Goal: Task Accomplishment & Management: Manage account settings

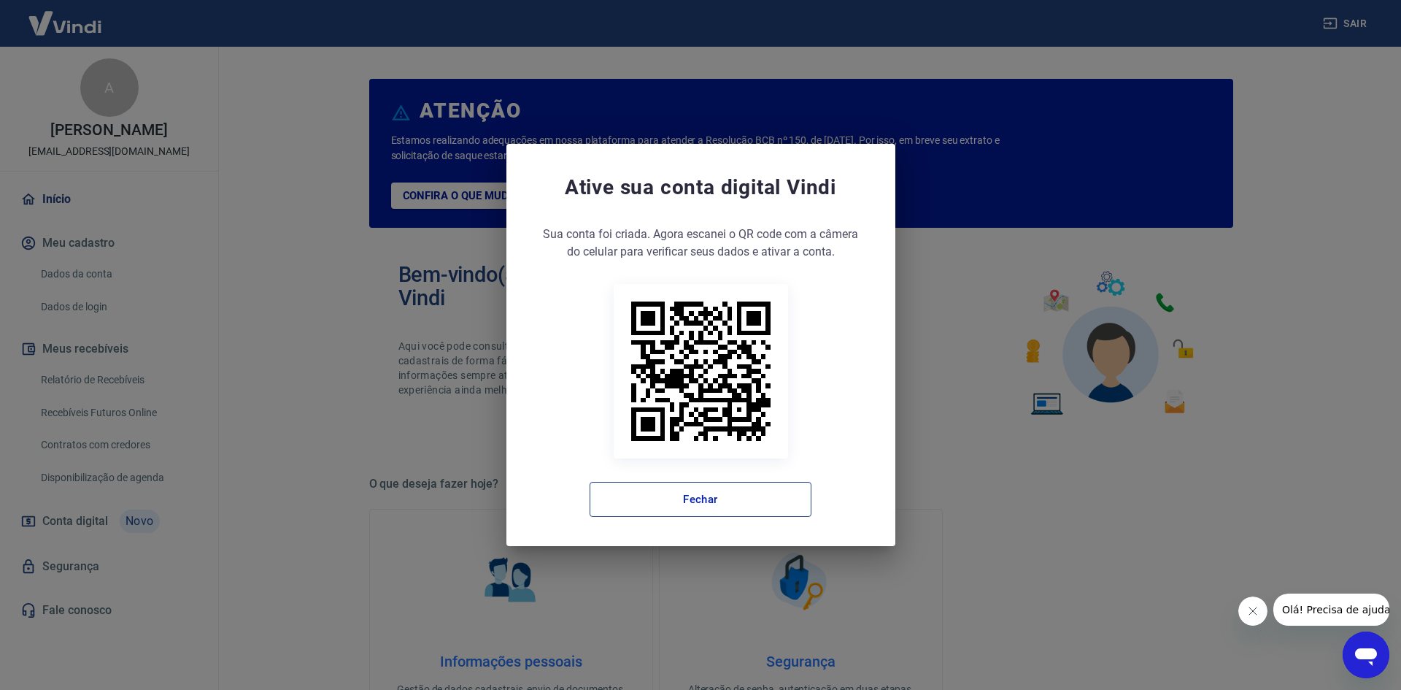
click at [681, 499] on button "Fechar" at bounding box center [701, 499] width 222 height 35
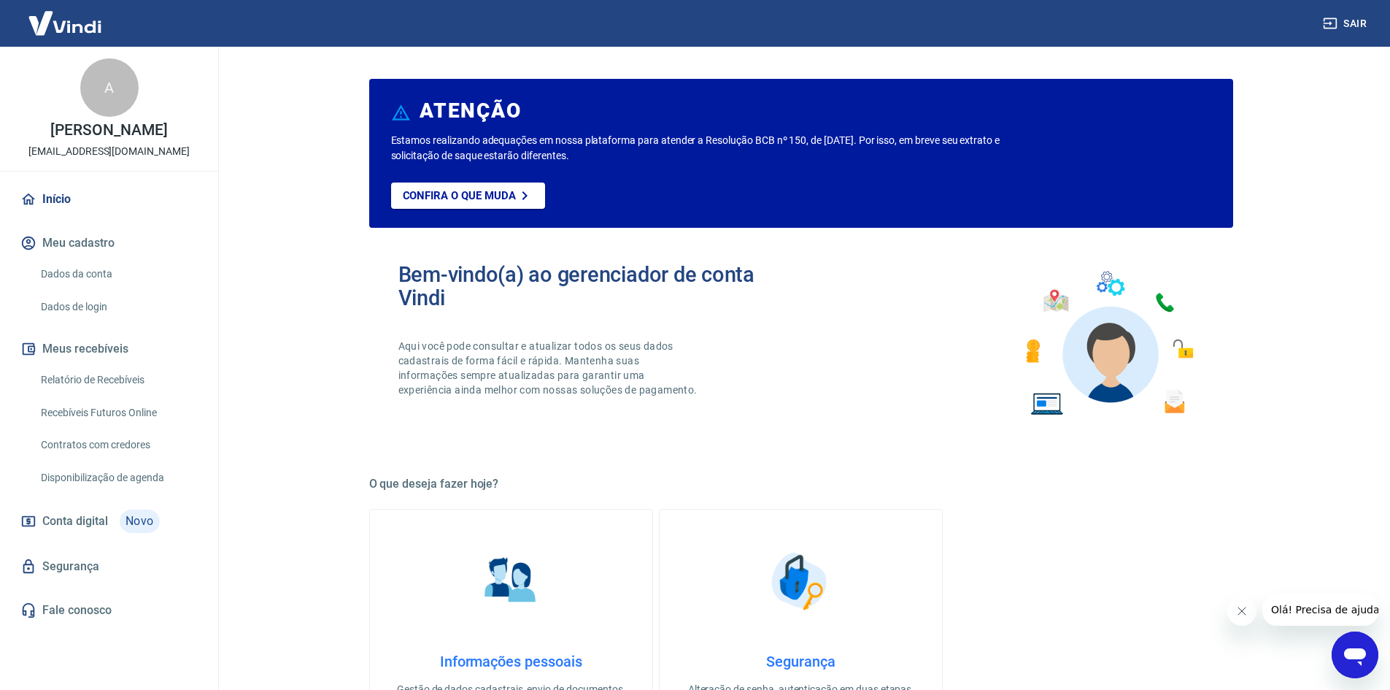
click at [134, 379] on link "Relatório de Recebíveis" at bounding box center [118, 380] width 166 height 30
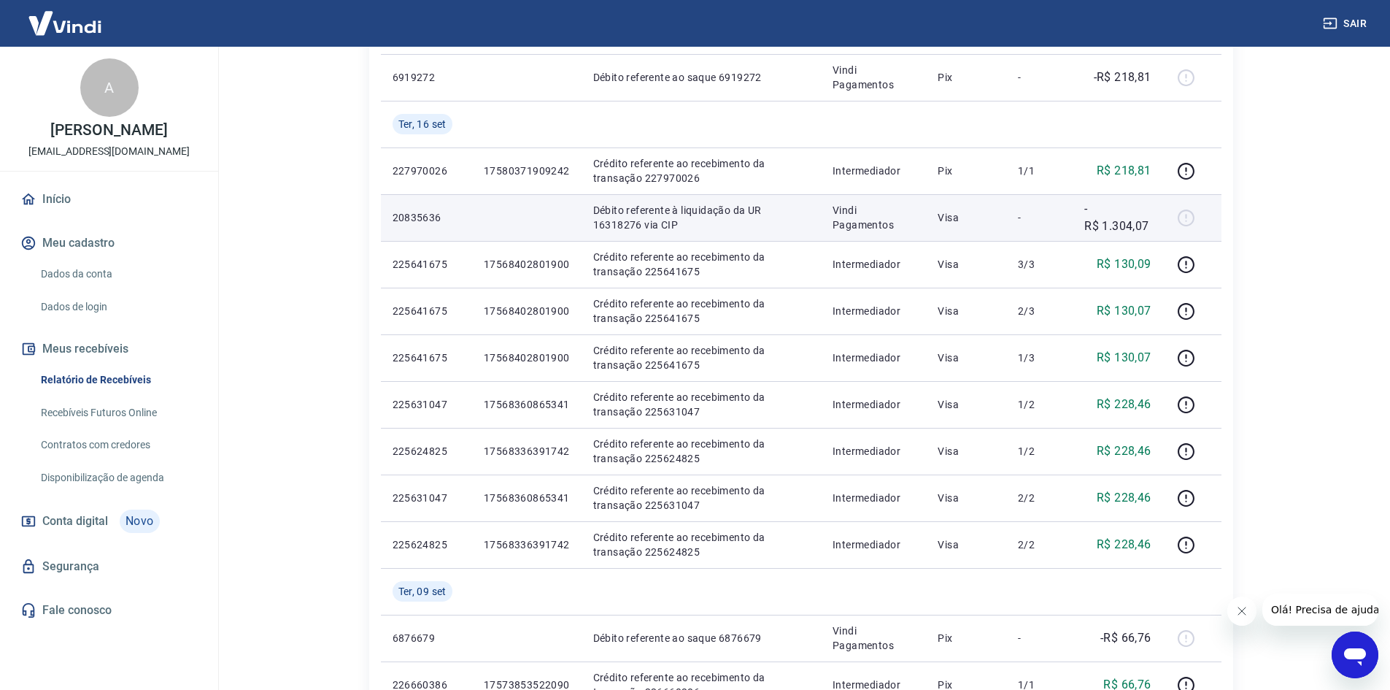
scroll to position [292, 0]
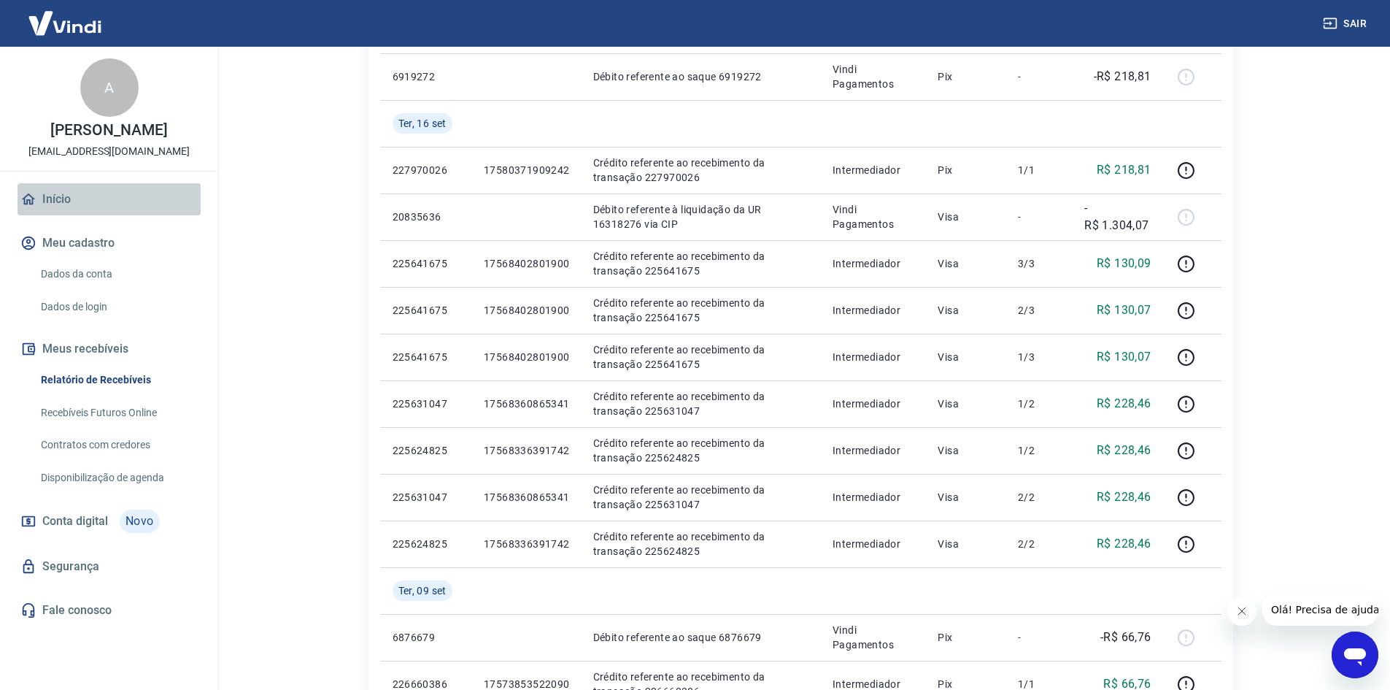
click at [41, 193] on link "Início" at bounding box center [109, 199] width 183 height 32
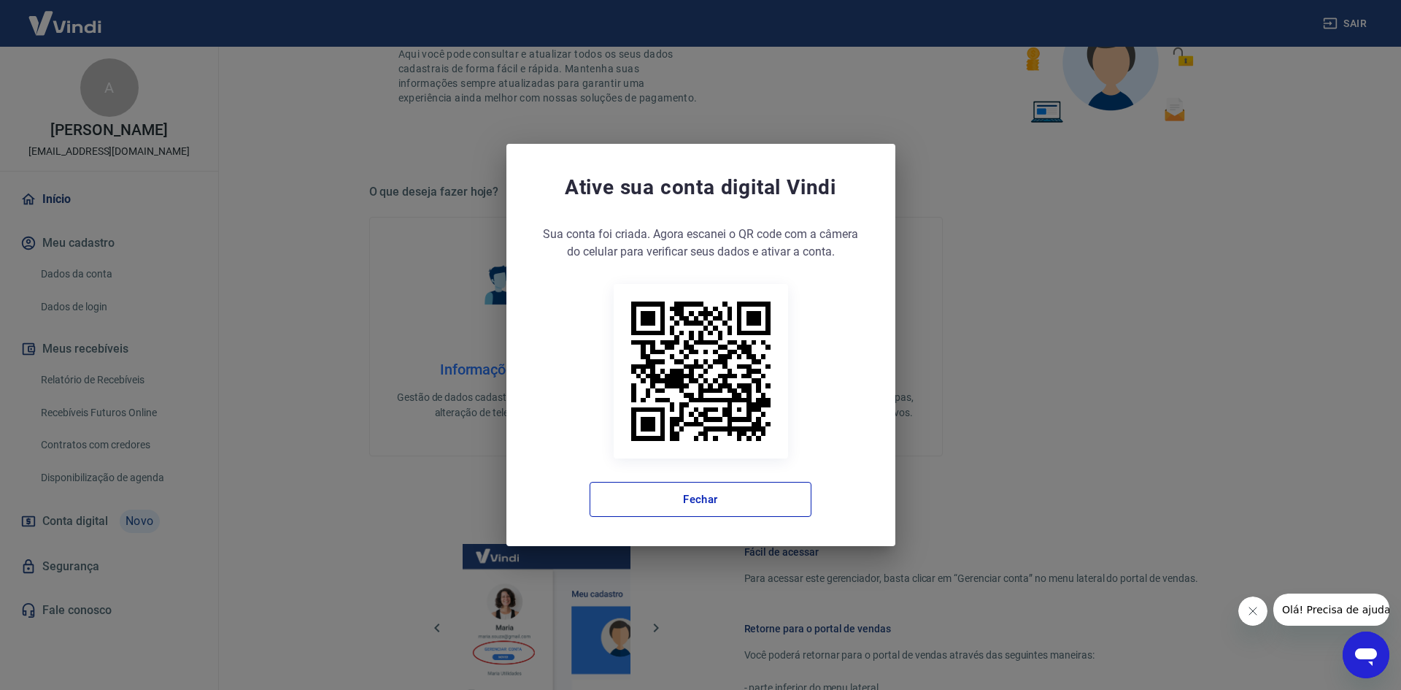
drag, startPoint x: 725, startPoint y: 492, endPoint x: 728, endPoint y: 396, distance: 96.4
click at [725, 492] on button "Fechar" at bounding box center [701, 499] width 222 height 35
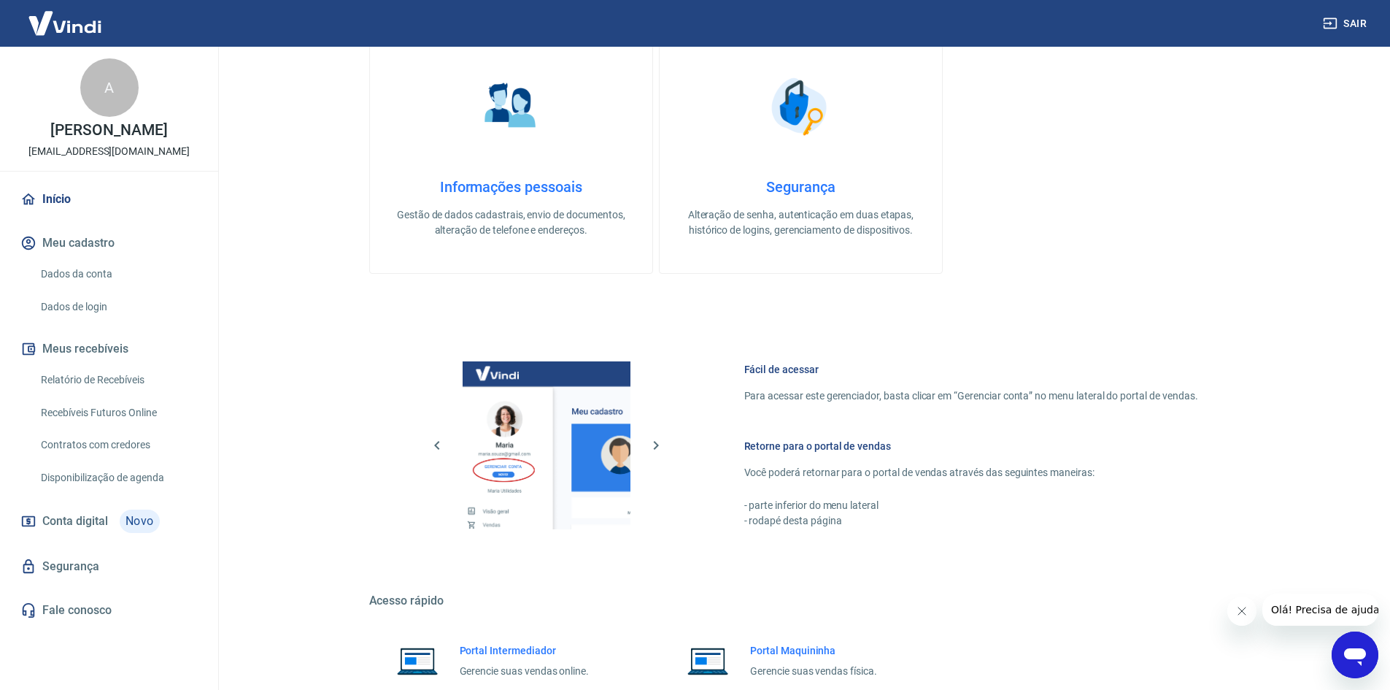
scroll to position [599, 0]
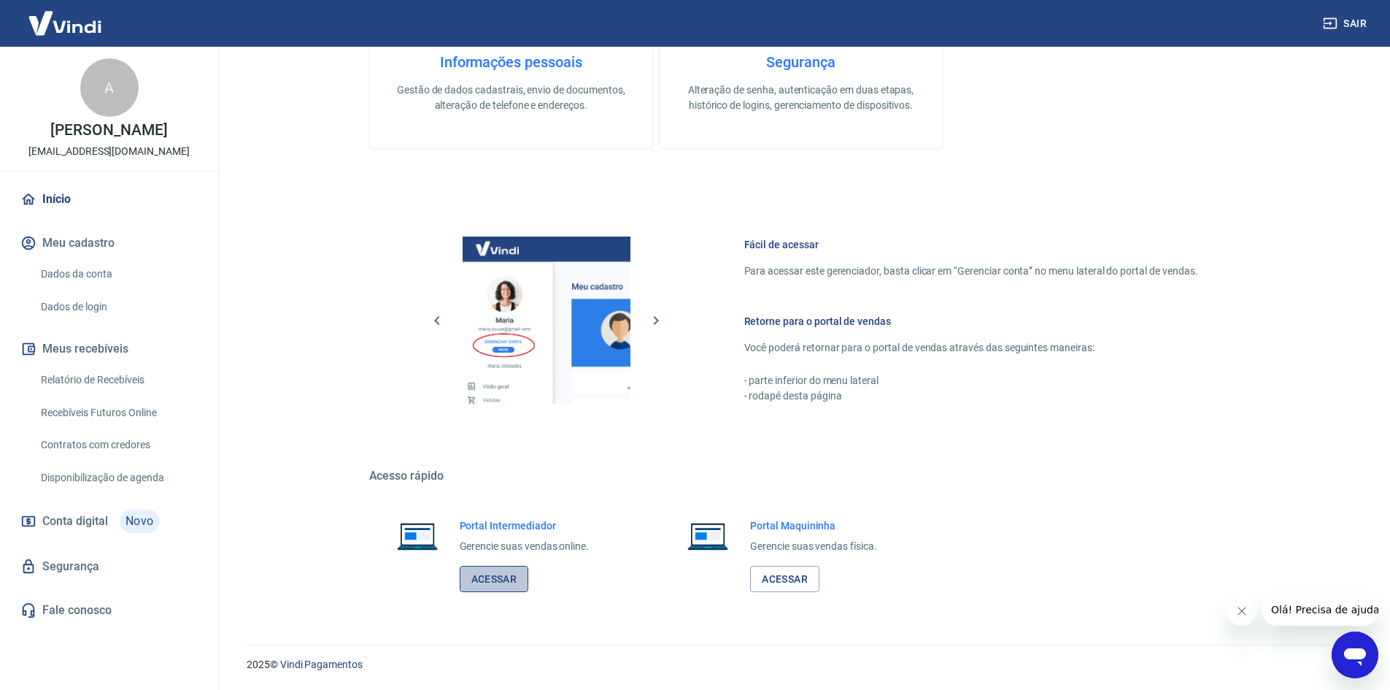
click at [490, 575] on link "Acessar" at bounding box center [494, 579] width 69 height 27
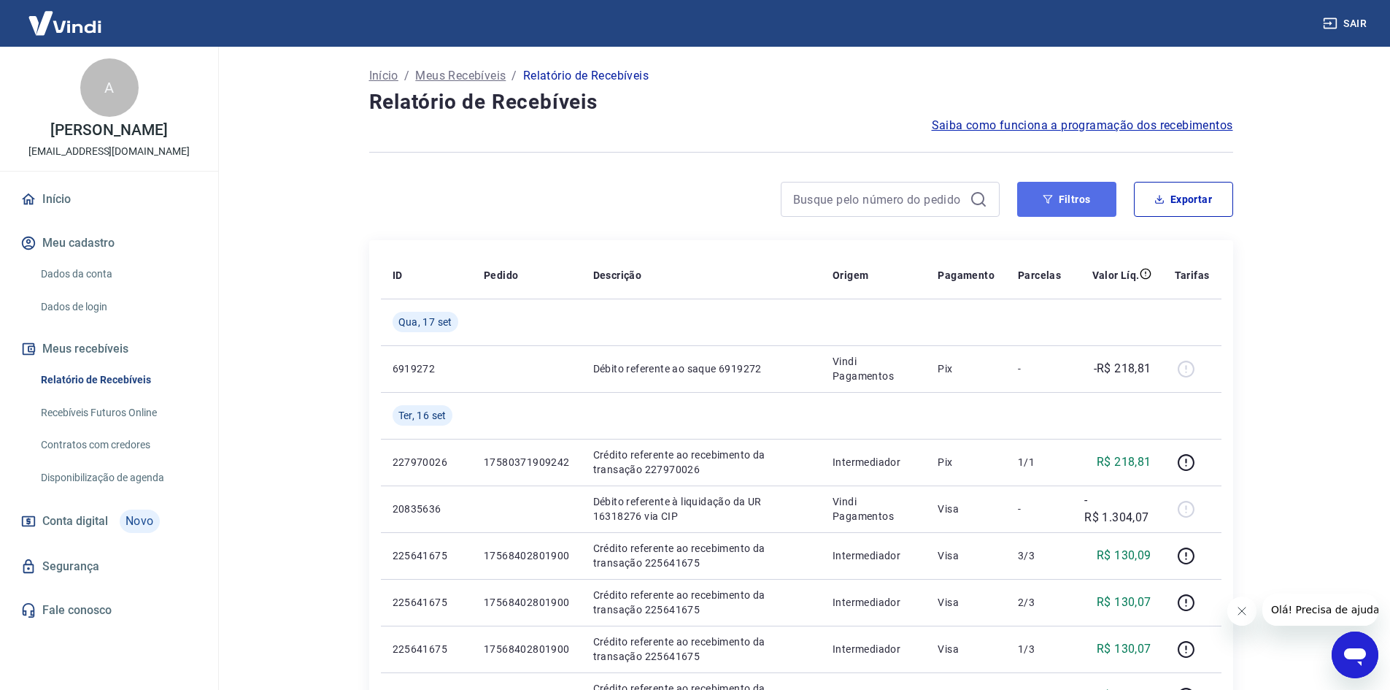
click at [1082, 201] on button "Filtros" at bounding box center [1066, 199] width 99 height 35
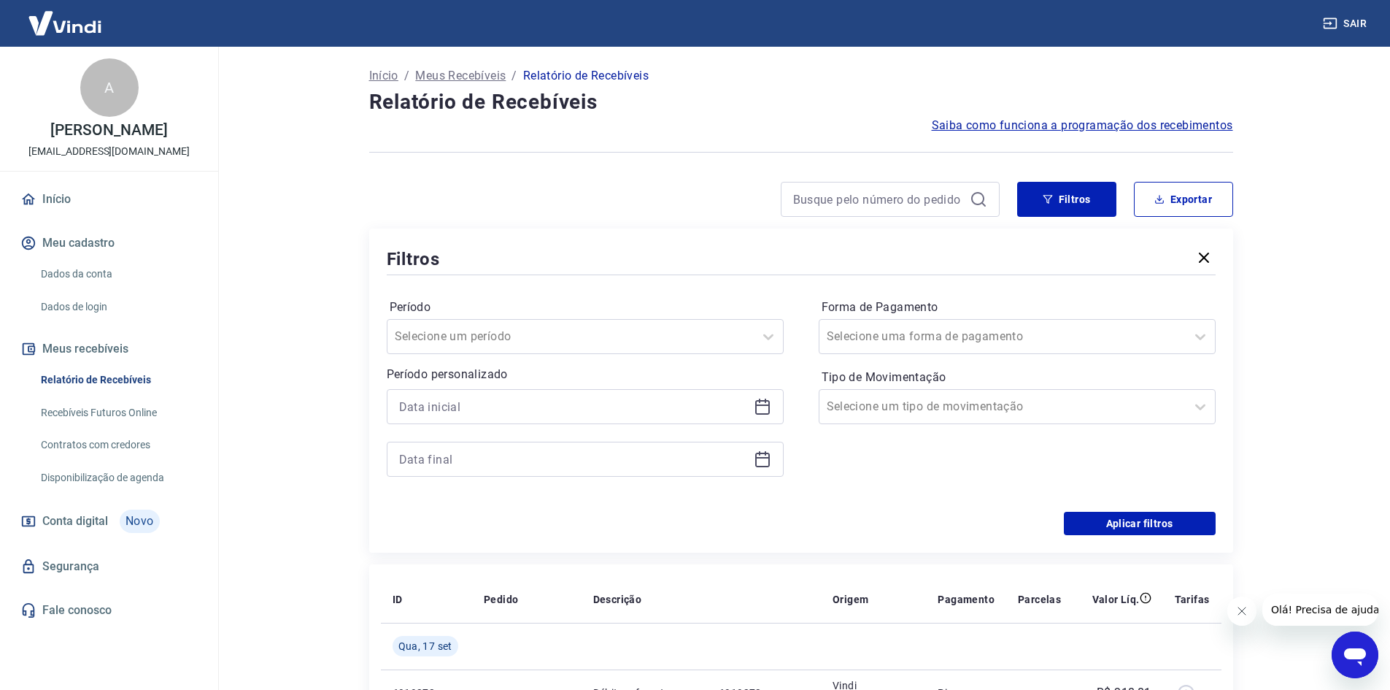
click at [779, 402] on div at bounding box center [585, 406] width 397 height 35
click at [774, 405] on div at bounding box center [585, 406] width 397 height 35
click at [764, 406] on icon at bounding box center [762, 404] width 15 height 1
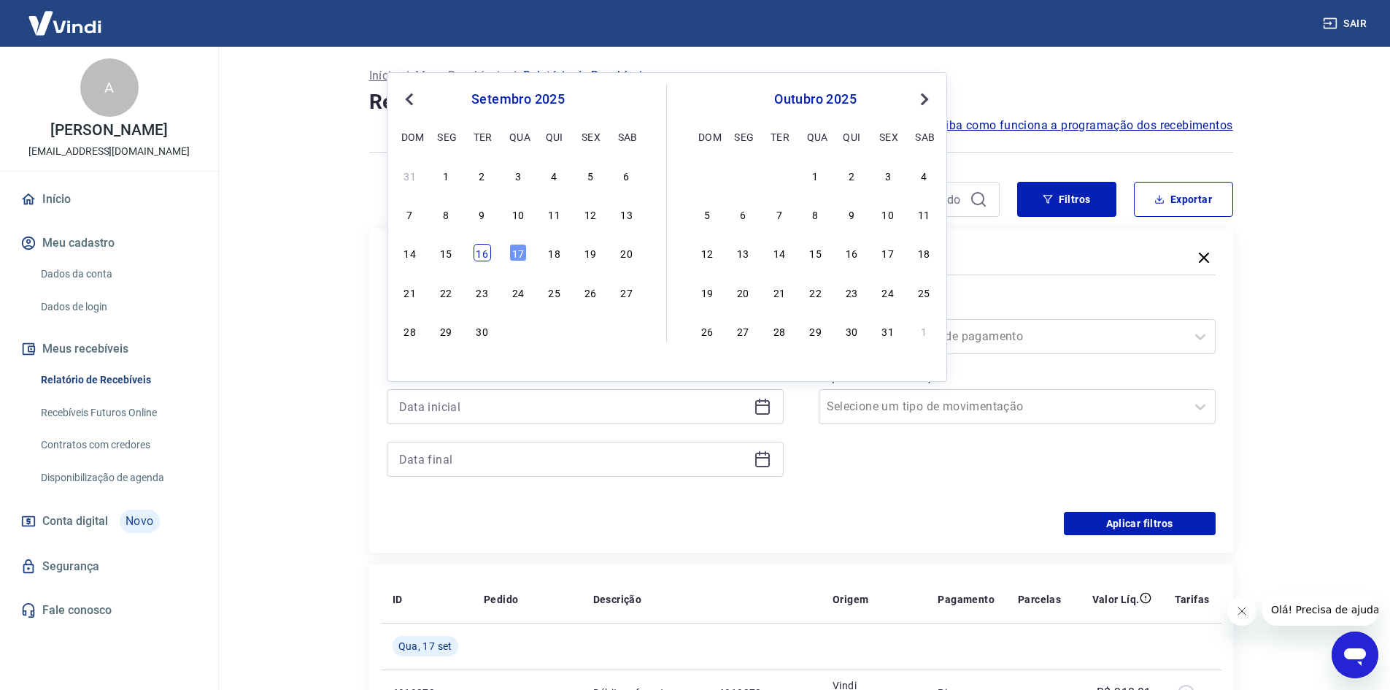
click at [481, 256] on div "16" at bounding box center [483, 253] width 18 height 18
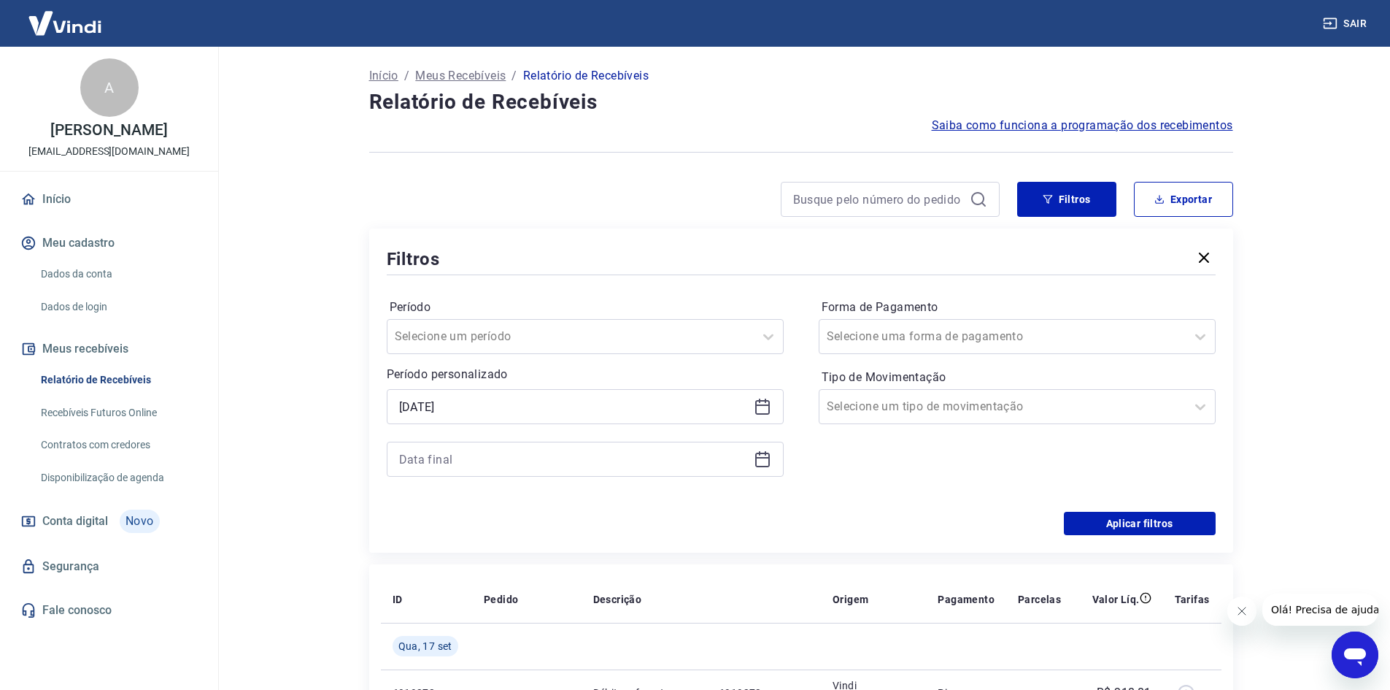
type input "16/09/2025"
click at [763, 460] on icon at bounding box center [763, 459] width 18 height 18
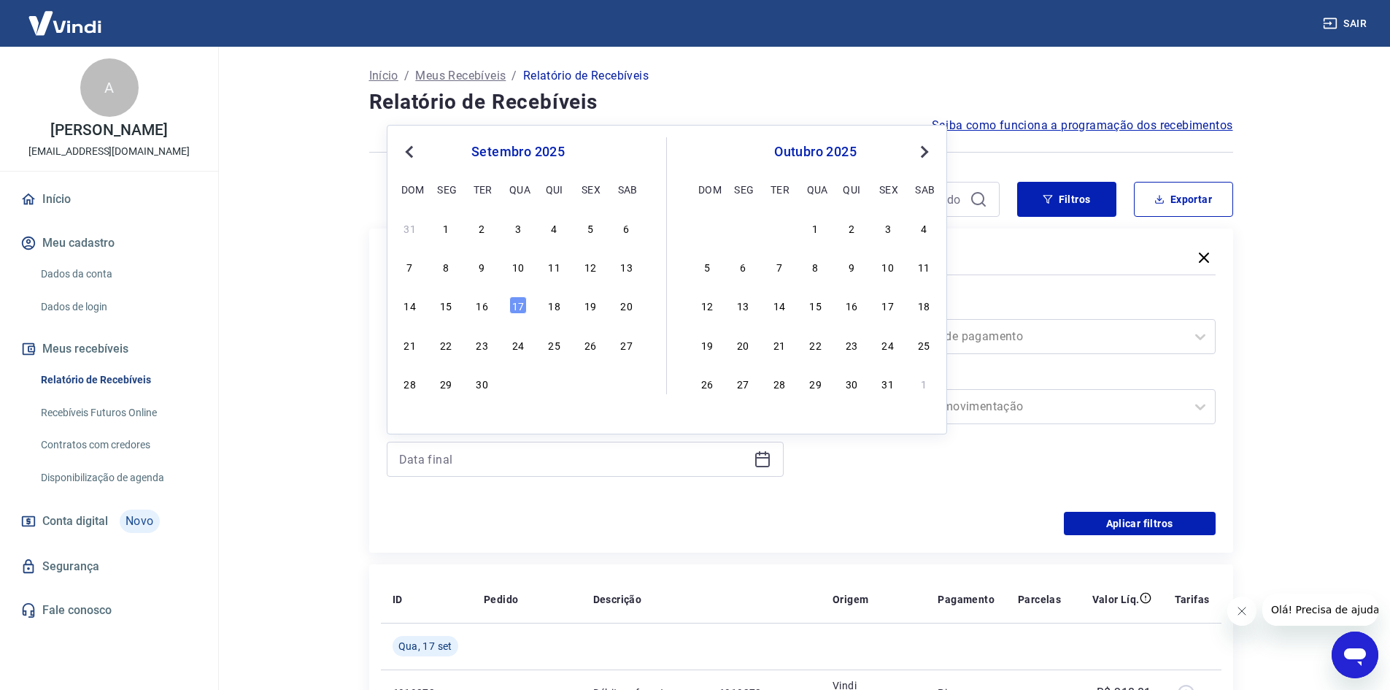
click at [411, 149] on span "Previous Month" at bounding box center [411, 151] width 0 height 17
click at [747, 230] on div "1" at bounding box center [743, 228] width 18 height 18
type input "01/09/2025"
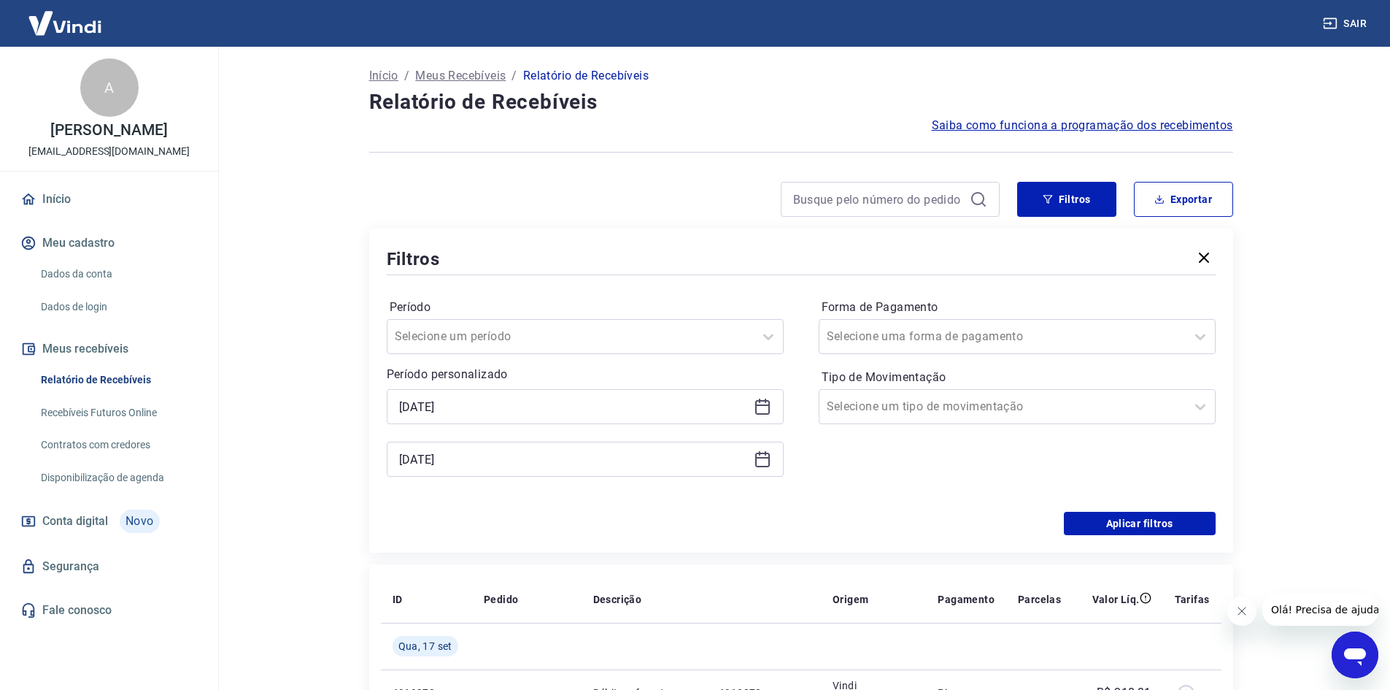
click at [815, 297] on div "Período Selecione um período Período personalizado Selected date: terça-feira, …" at bounding box center [801, 395] width 829 height 234
click at [762, 407] on icon at bounding box center [763, 407] width 18 height 18
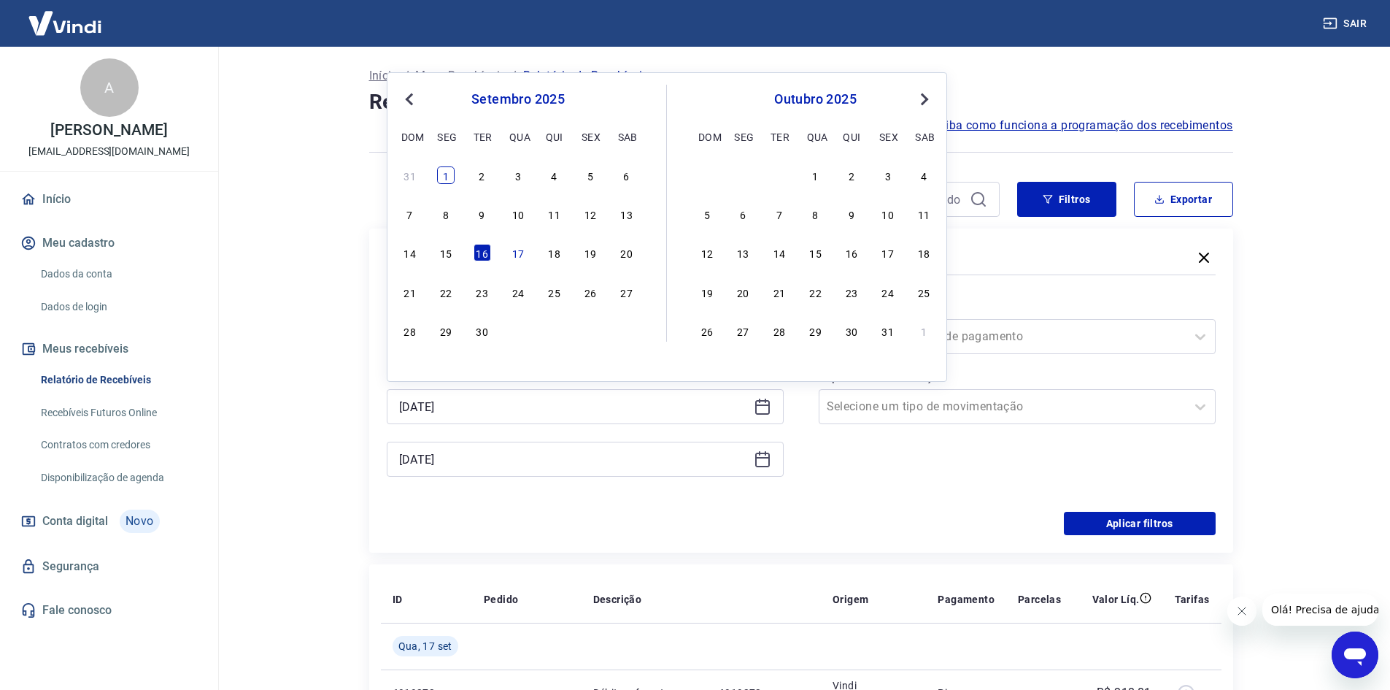
click at [450, 176] on div "1" at bounding box center [446, 175] width 18 height 18
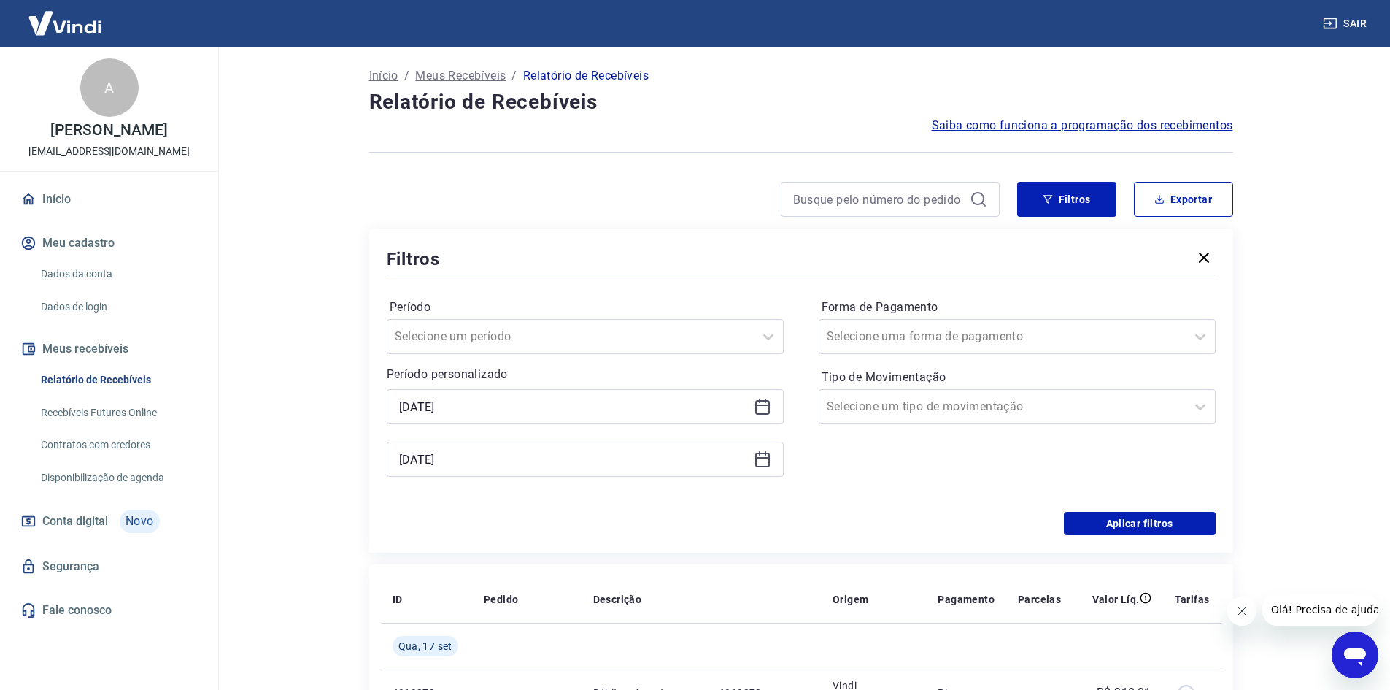
type input "01/09/2025"
click at [769, 461] on icon at bounding box center [762, 460] width 15 height 15
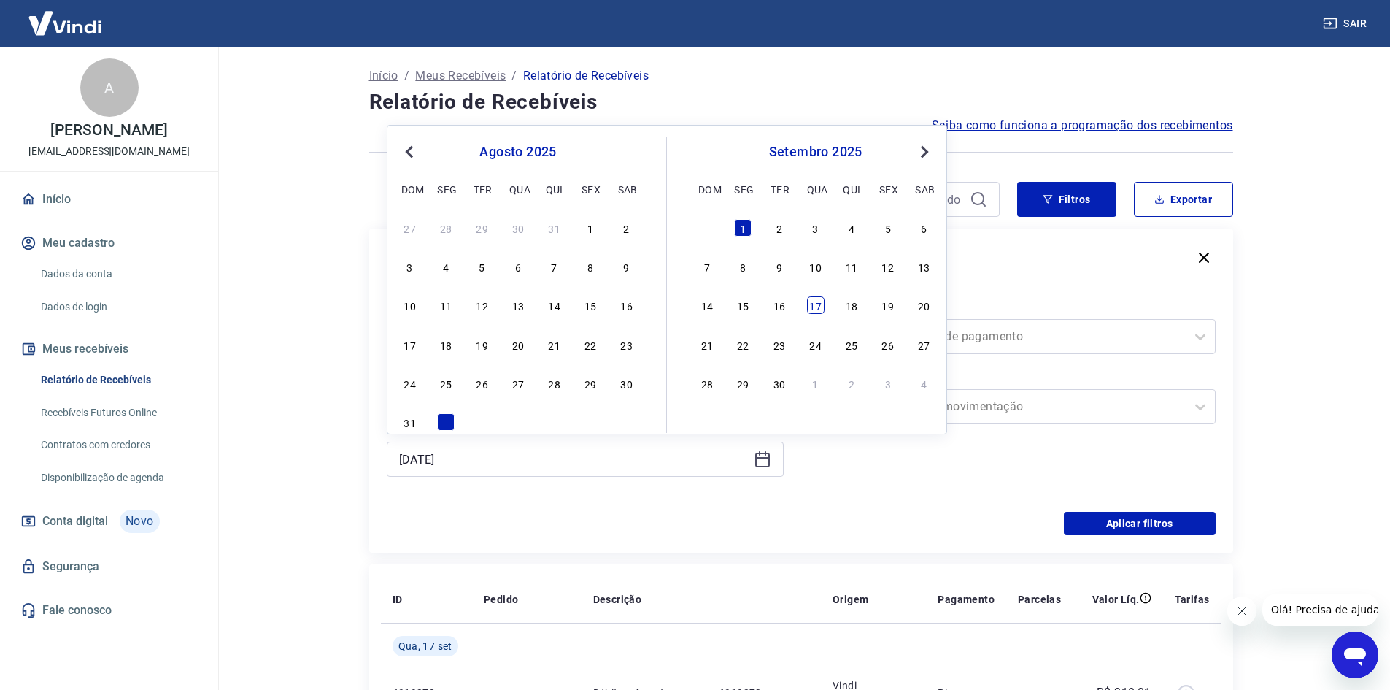
click at [809, 307] on div "17" at bounding box center [816, 305] width 18 height 18
type input "17/09/2025"
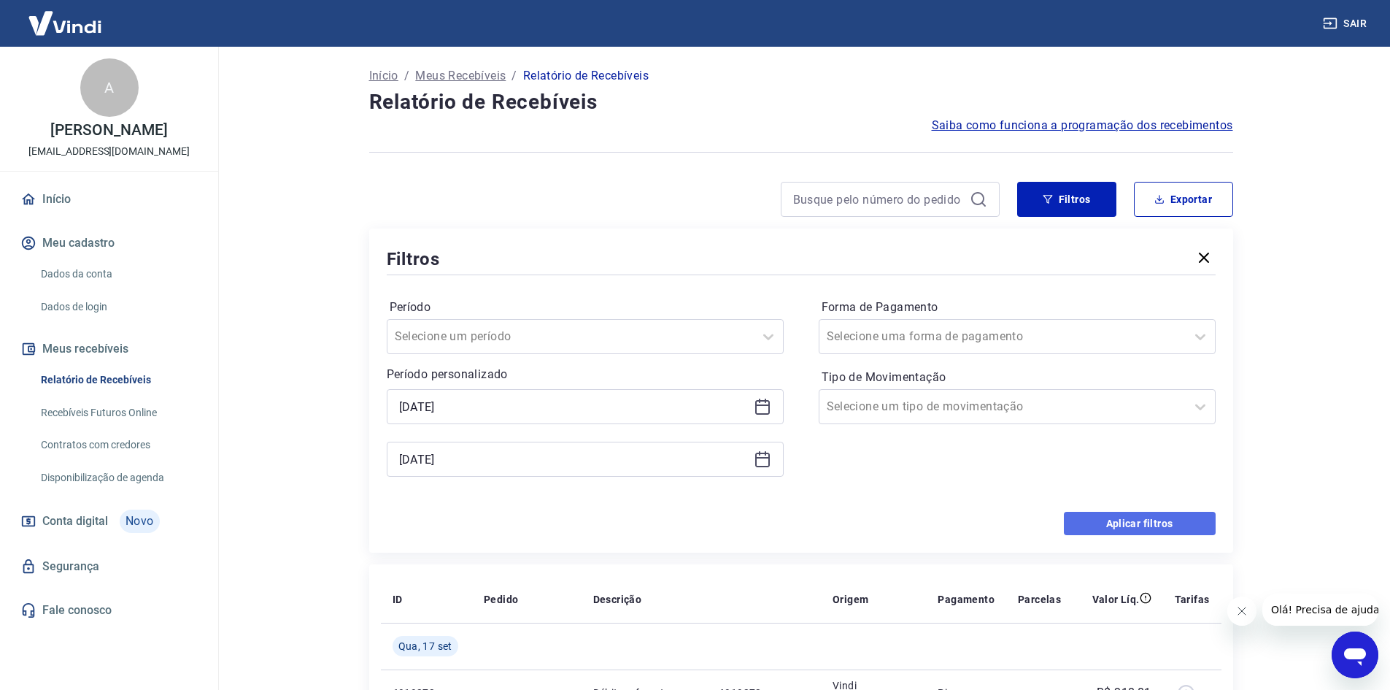
click at [1128, 523] on button "Aplicar filtros" at bounding box center [1140, 523] width 152 height 23
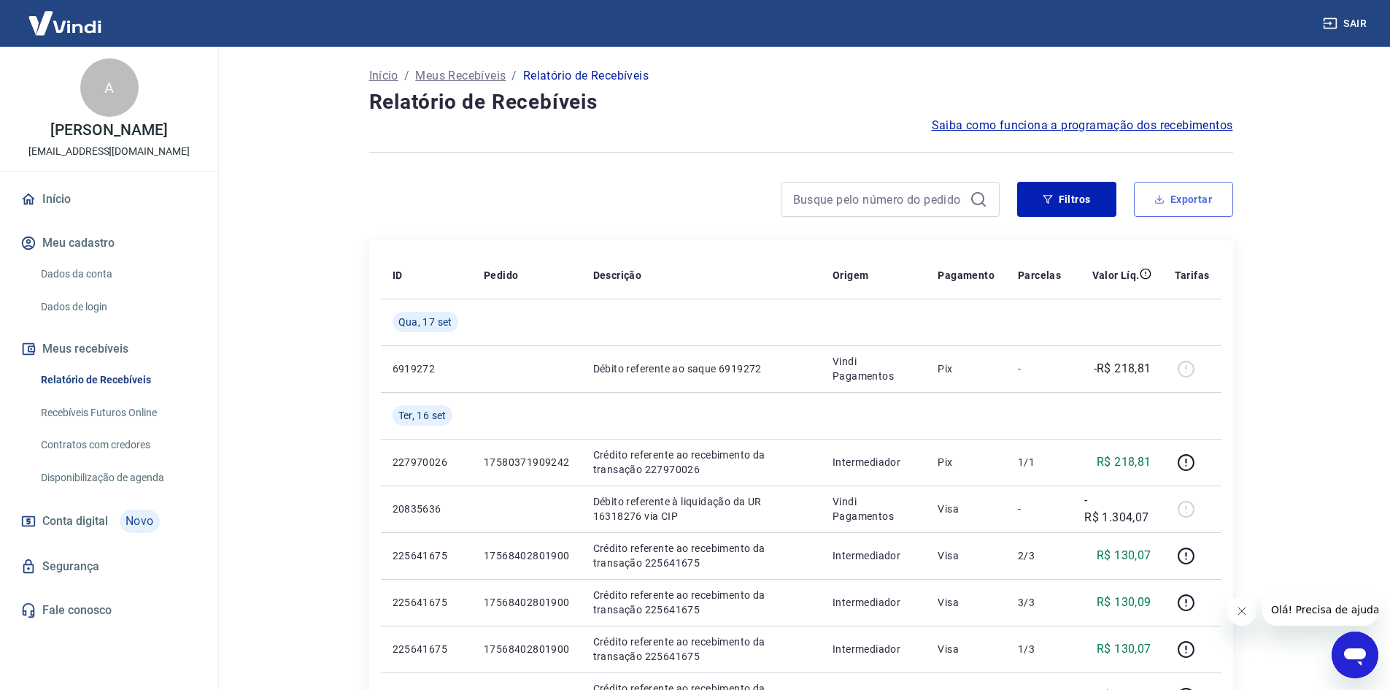
click at [1182, 205] on button "Exportar" at bounding box center [1183, 199] width 99 height 35
type input "01/09/2025"
type input "17/09/2025"
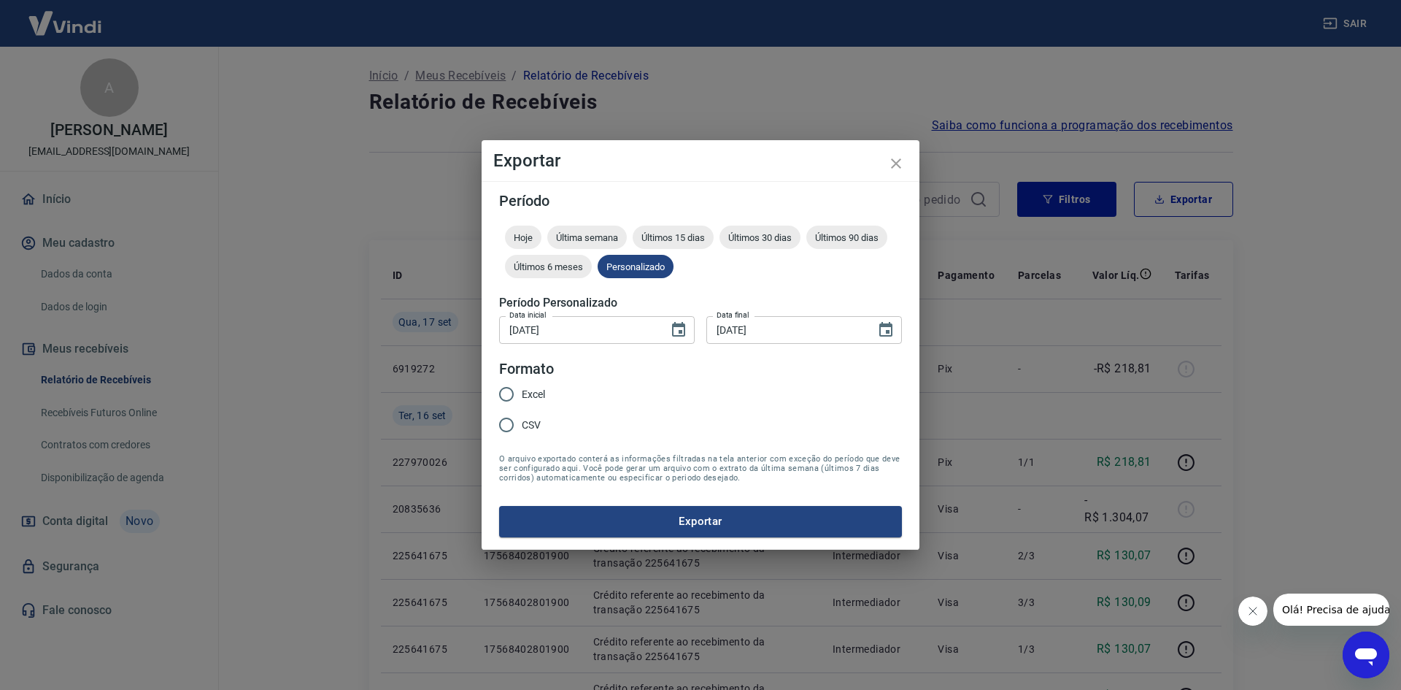
click at [504, 396] on input "Excel" at bounding box center [506, 394] width 31 height 31
radio input "true"
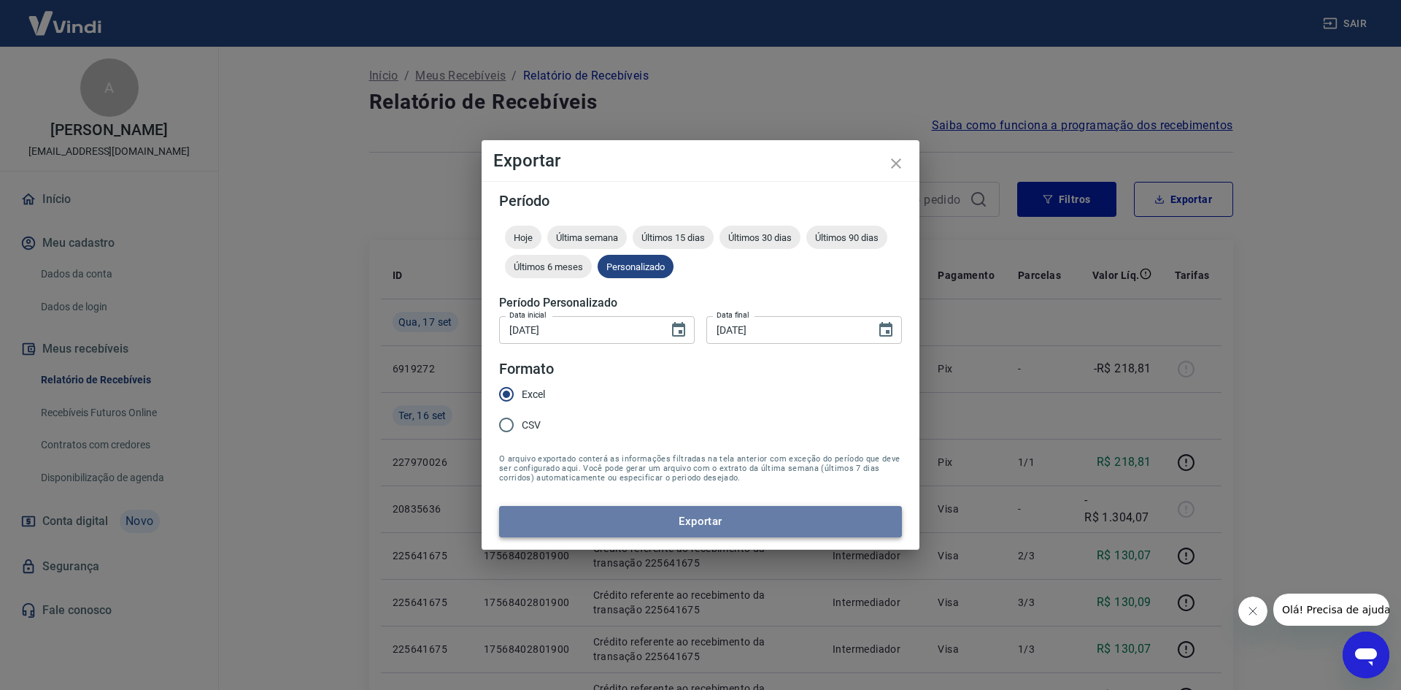
click at [736, 519] on button "Exportar" at bounding box center [700, 521] width 403 height 31
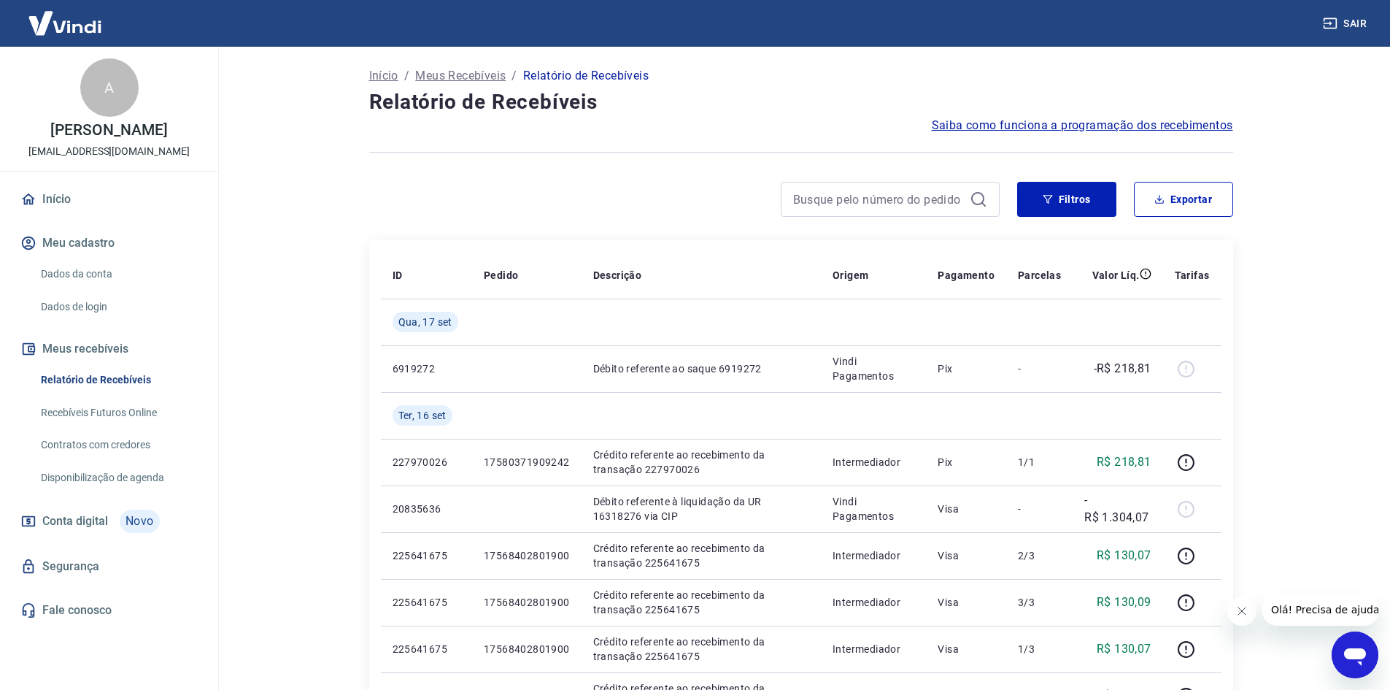
click at [93, 374] on link "Relatório de Recebíveis" at bounding box center [118, 380] width 166 height 30
click at [1071, 207] on button "Filtros" at bounding box center [1066, 199] width 99 height 35
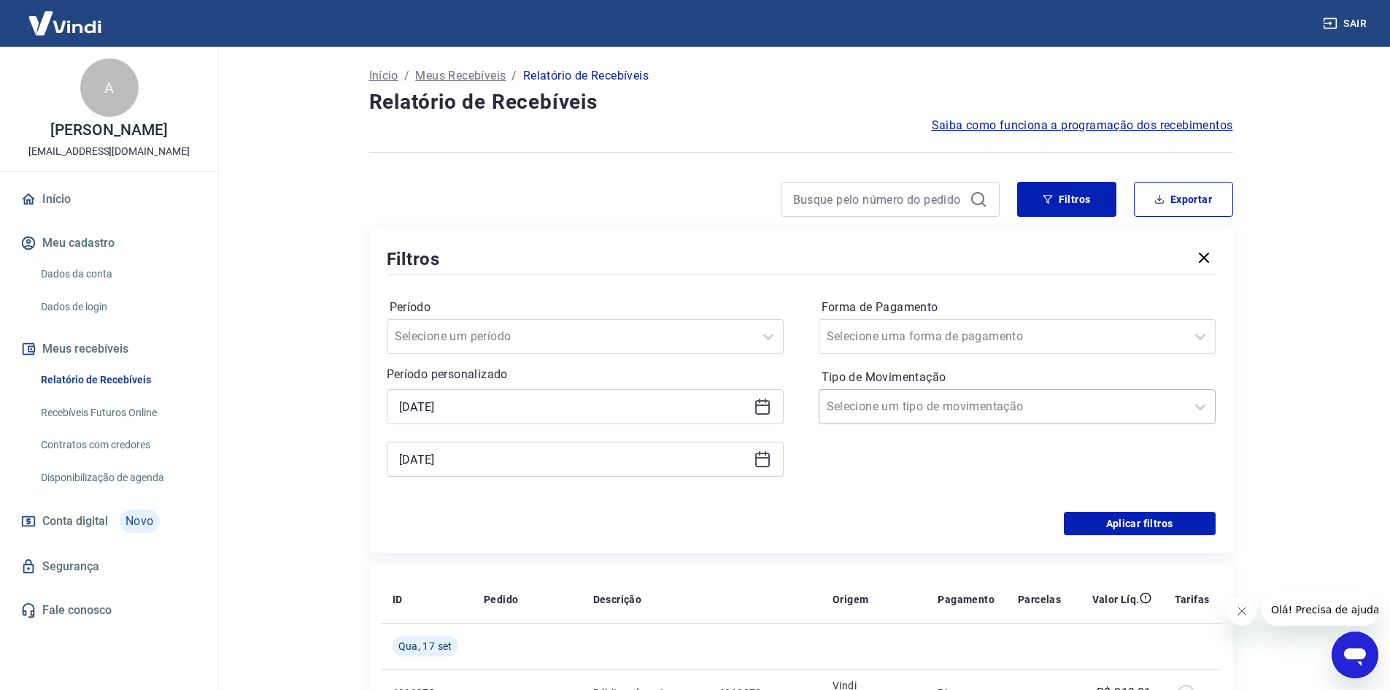
click at [1010, 393] on div "Selecione um tipo de movimentação" at bounding box center [1003, 406] width 366 height 26
click at [988, 325] on div "Selecione uma forma de pagamento" at bounding box center [1003, 336] width 366 height 26
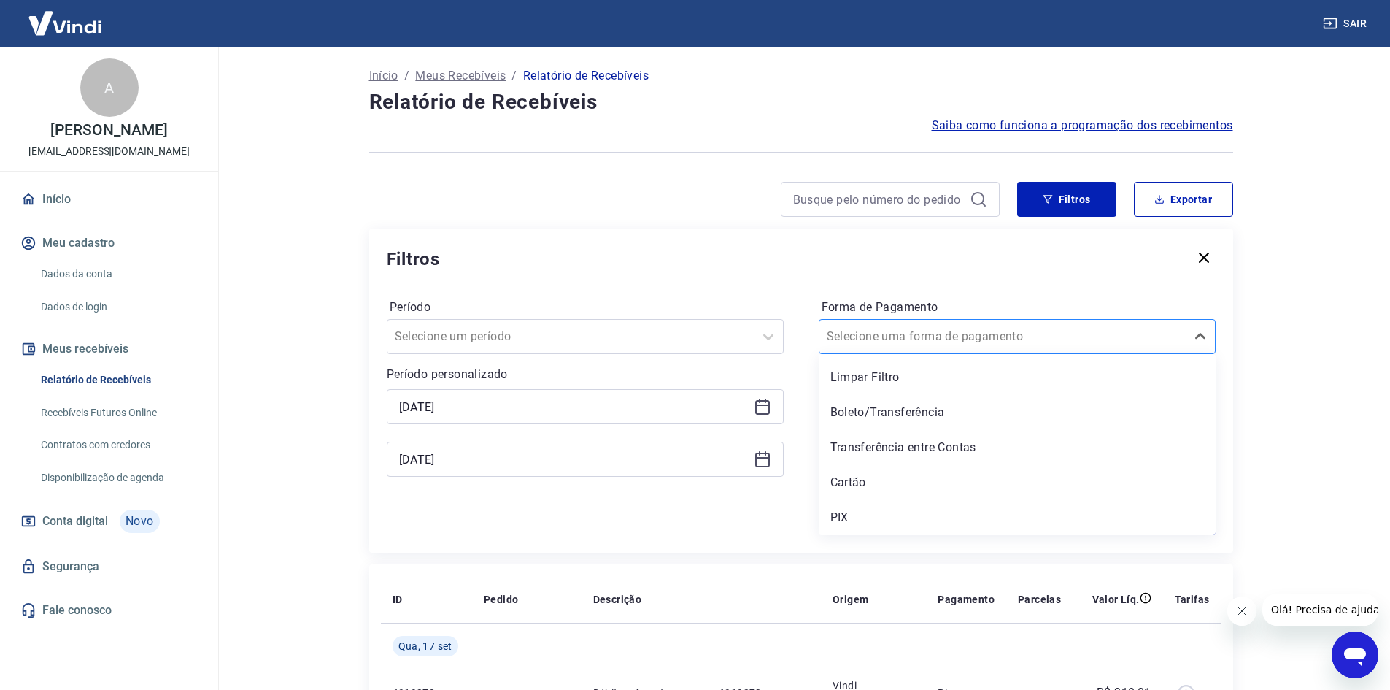
click at [988, 325] on div "Selecione uma forma de pagamento" at bounding box center [1003, 336] width 366 height 26
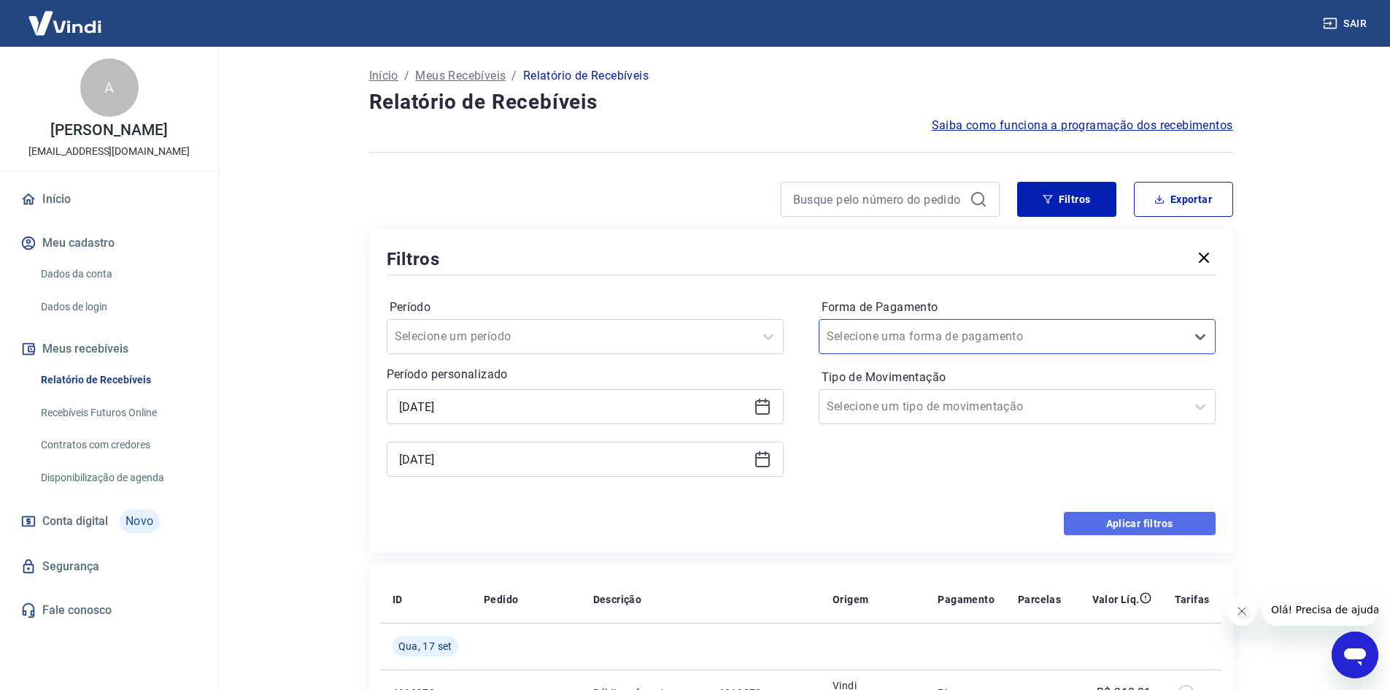
click at [1118, 525] on button "Aplicar filtros" at bounding box center [1140, 523] width 152 height 23
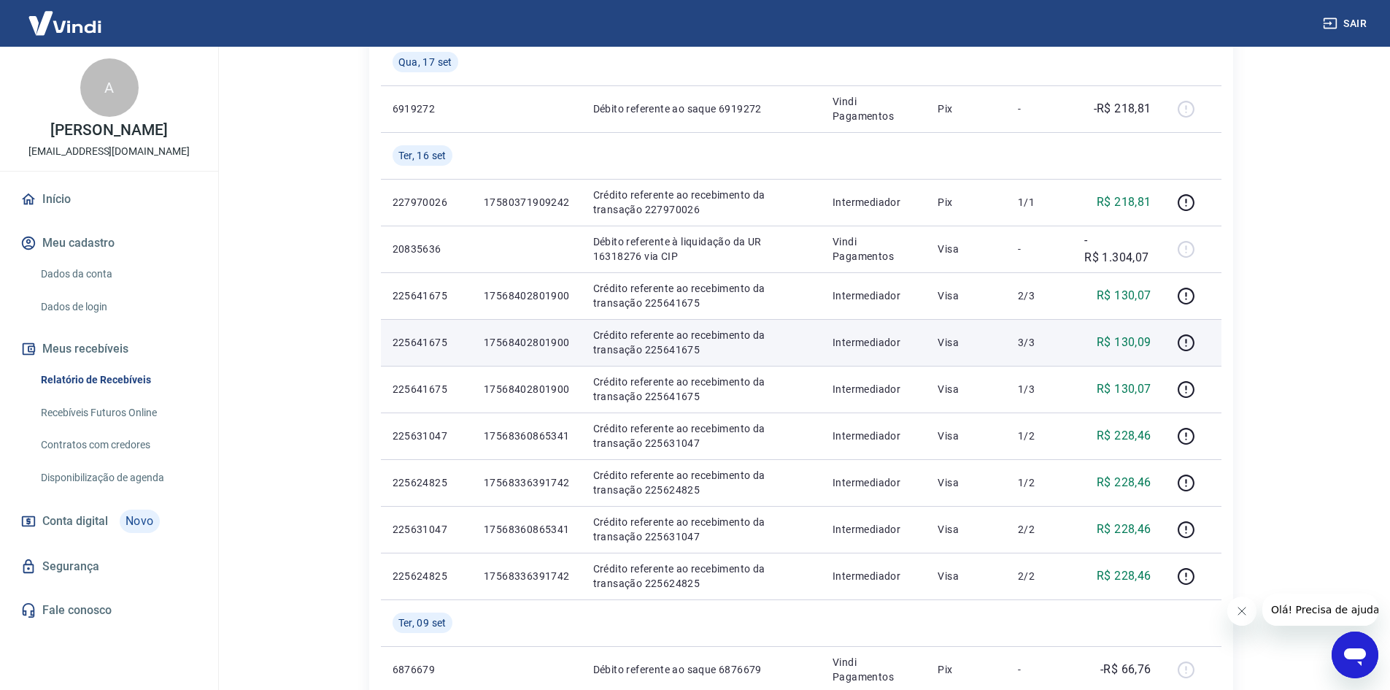
scroll to position [219, 0]
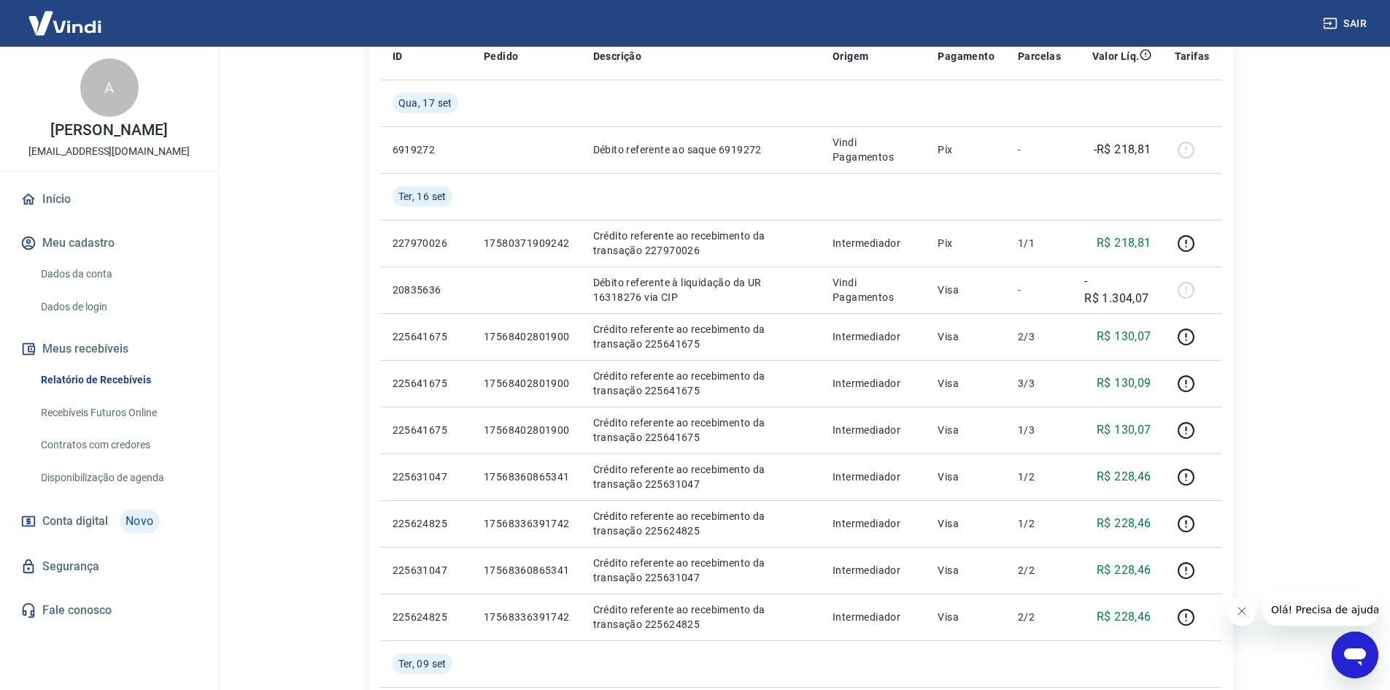
click at [77, 351] on button "Meus recebíveis" at bounding box center [109, 349] width 183 height 32
click at [52, 204] on link "Início" at bounding box center [109, 199] width 183 height 32
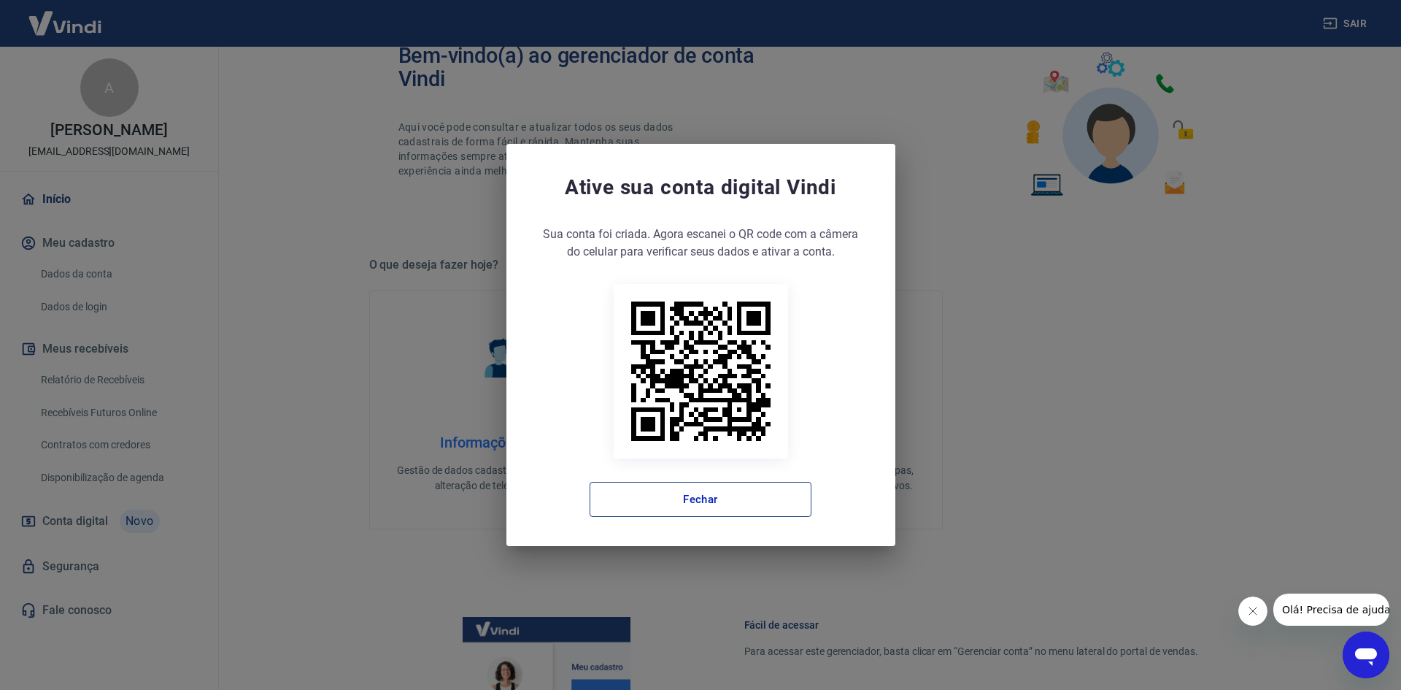
click at [700, 494] on button "Fechar" at bounding box center [701, 499] width 222 height 35
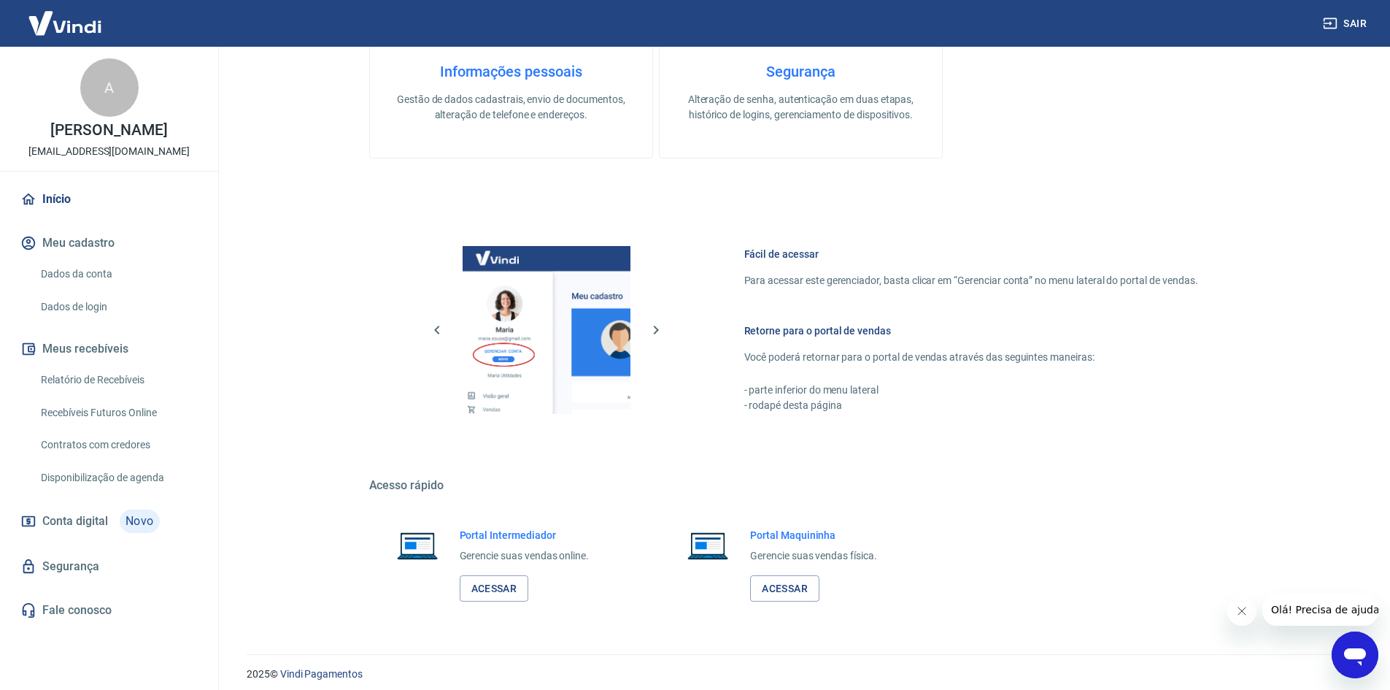
scroll to position [599, 0]
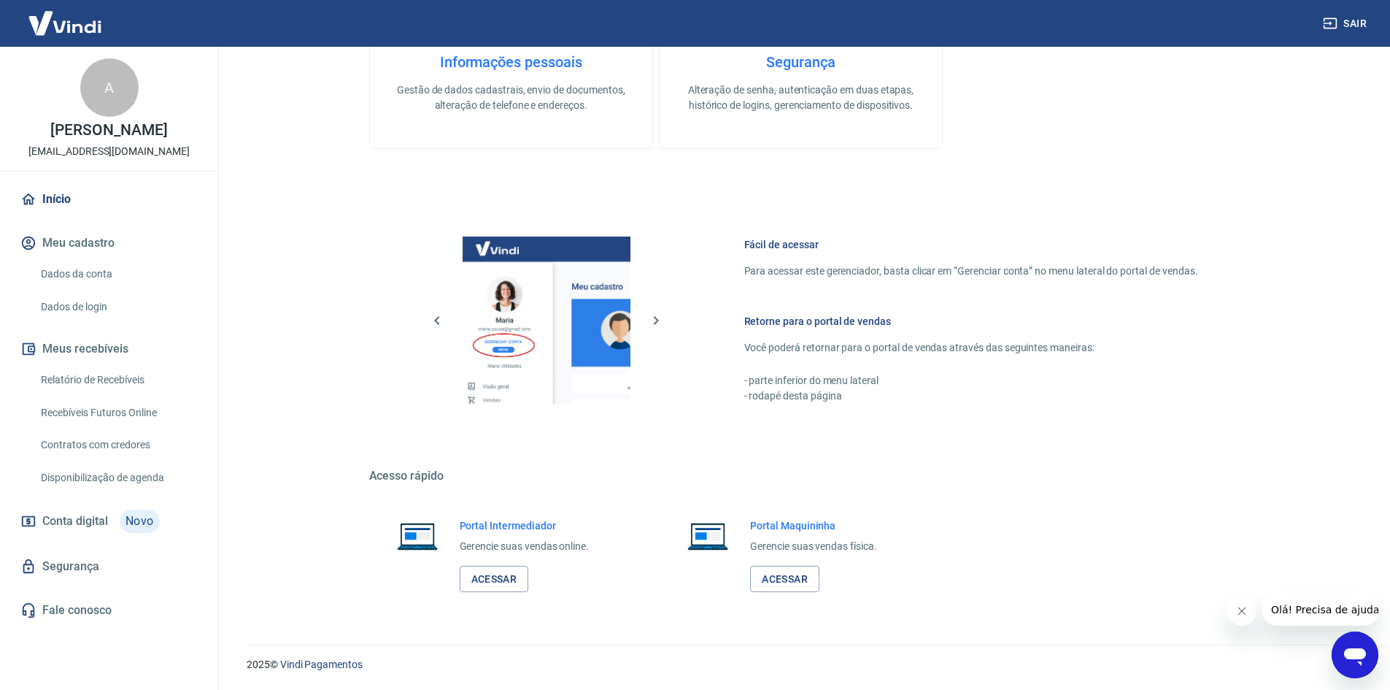
click at [480, 536] on div "Portal Intermediador Gerencie suas vendas online. Acessar" at bounding box center [525, 555] width 130 height 74
click at [488, 570] on link "Acessar" at bounding box center [494, 579] width 69 height 27
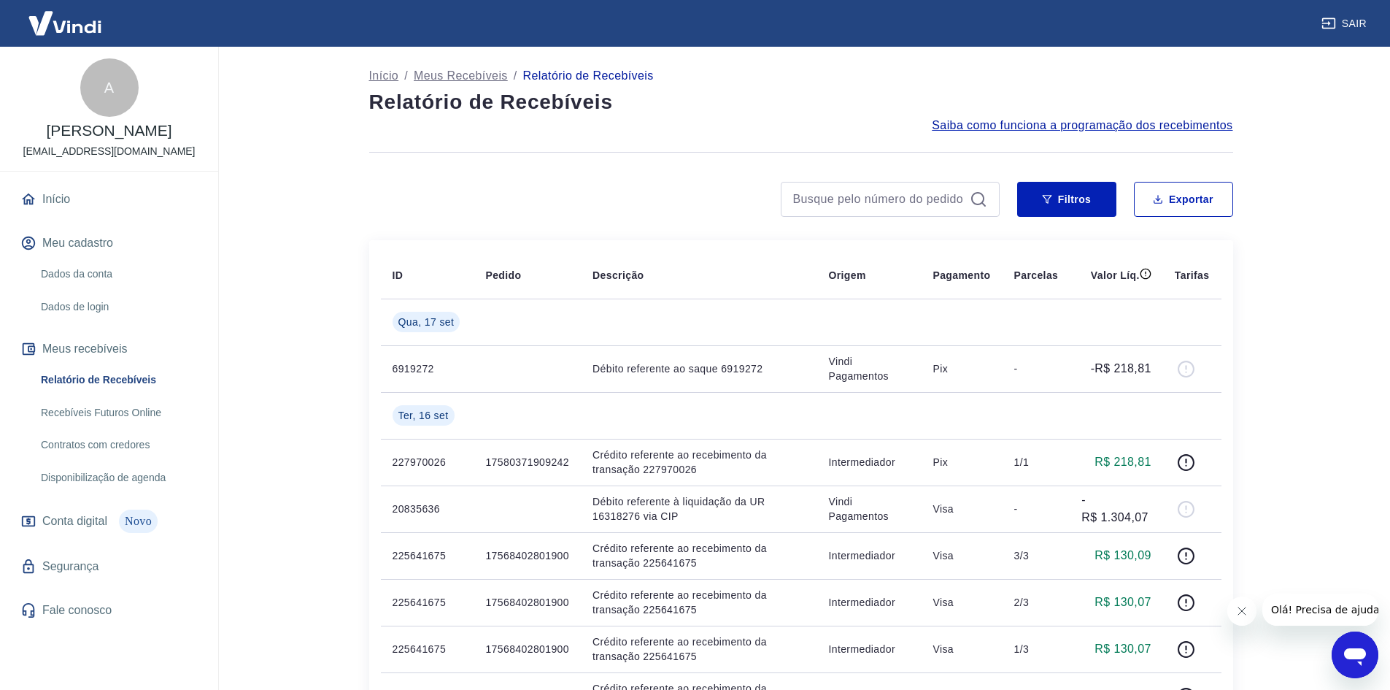
click at [57, 196] on link "Início" at bounding box center [109, 199] width 183 height 32
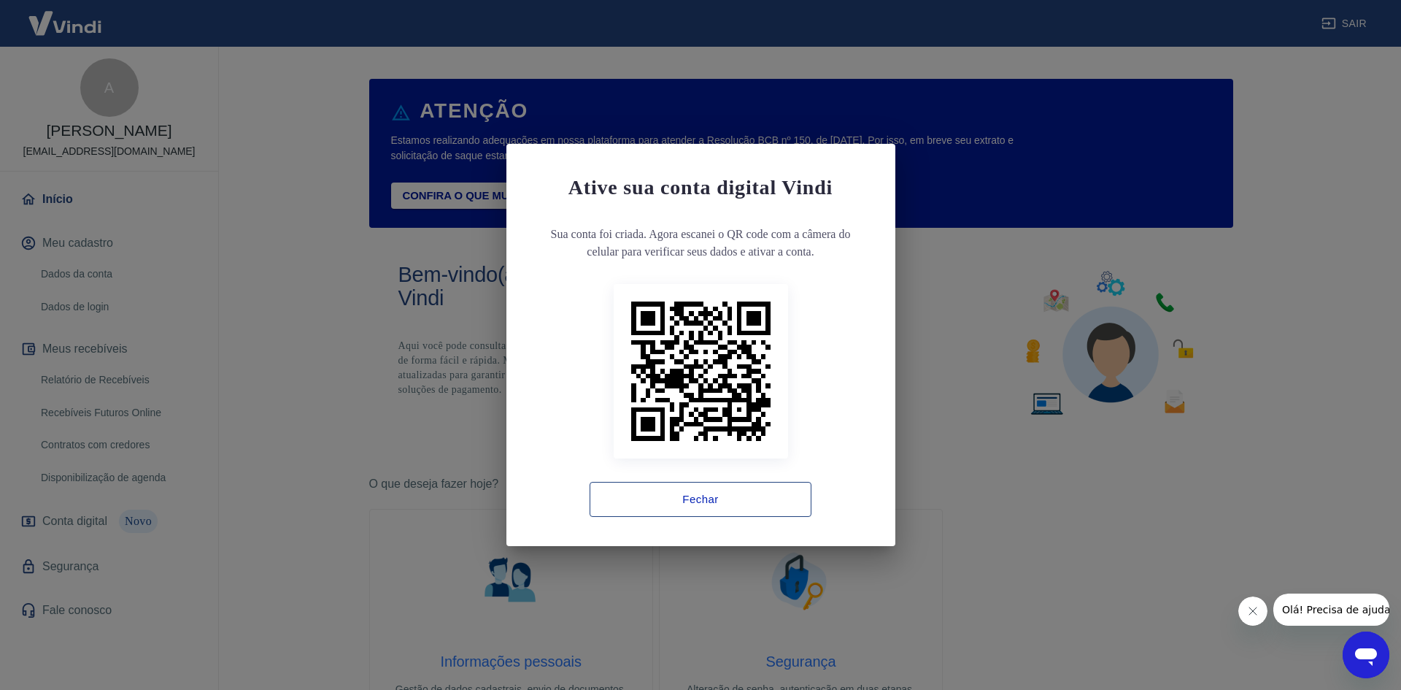
click at [701, 499] on button "Fechar" at bounding box center [701, 499] width 222 height 35
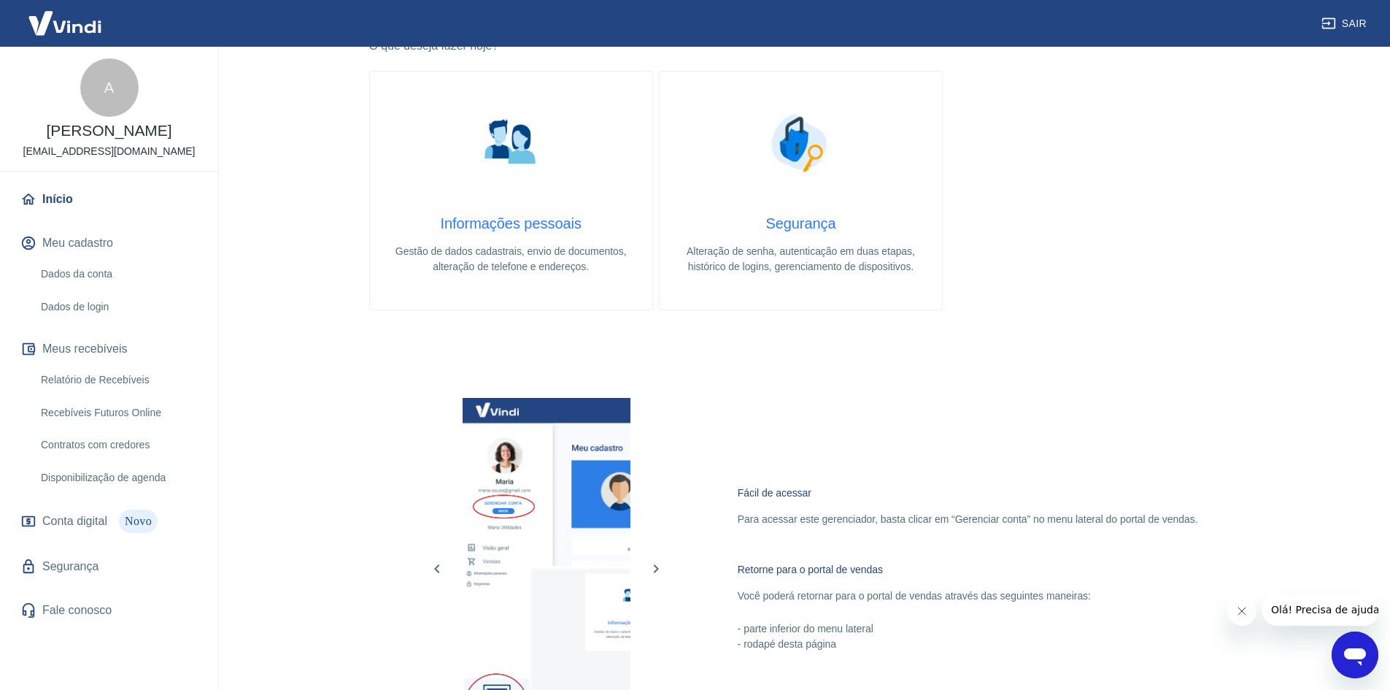
scroll to position [599, 0]
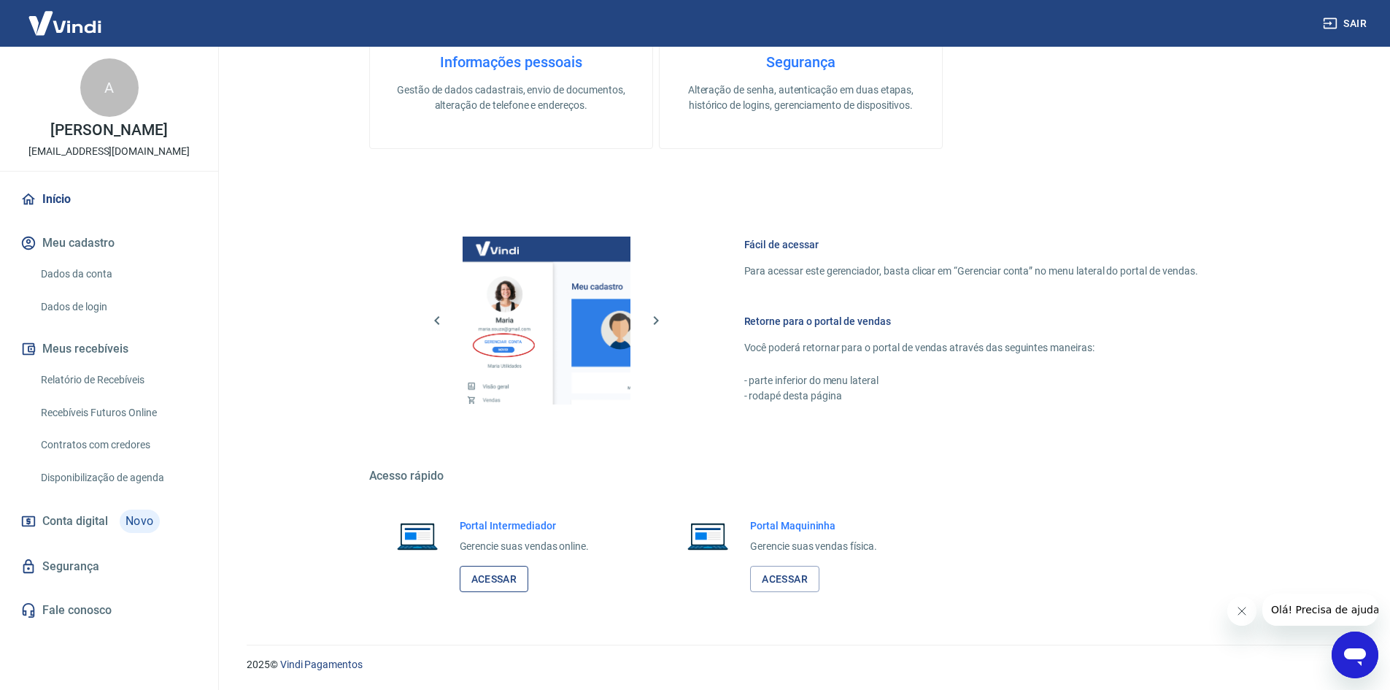
click at [495, 572] on link "Acessar" at bounding box center [494, 579] width 69 height 27
click at [497, 576] on link "Acessar" at bounding box center [494, 579] width 69 height 27
click at [479, 575] on link "Acessar" at bounding box center [494, 579] width 69 height 27
